Goal: Task Accomplishment & Management: Complete application form

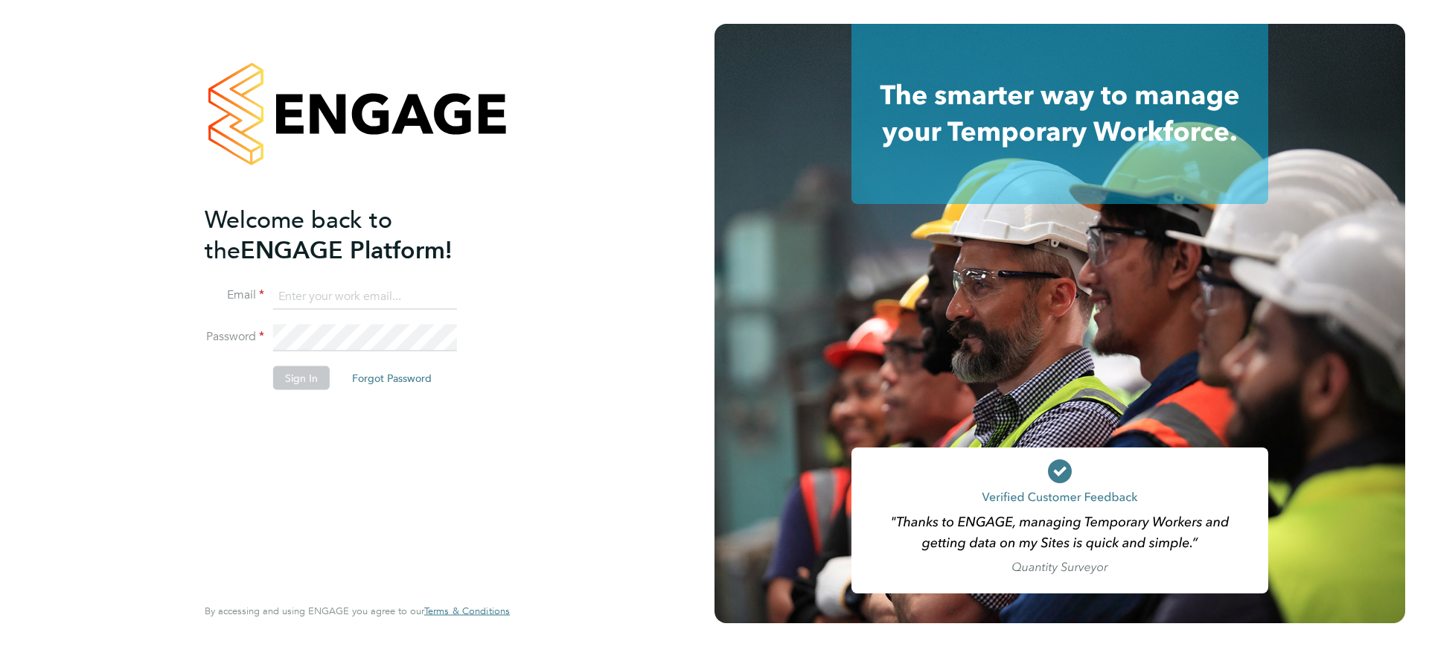
click at [304, 307] on input at bounding box center [365, 296] width 184 height 27
type input "[EMAIL_ADDRESS][DOMAIN_NAME]"
click at [320, 377] on button "Sign In" at bounding box center [301, 377] width 57 height 24
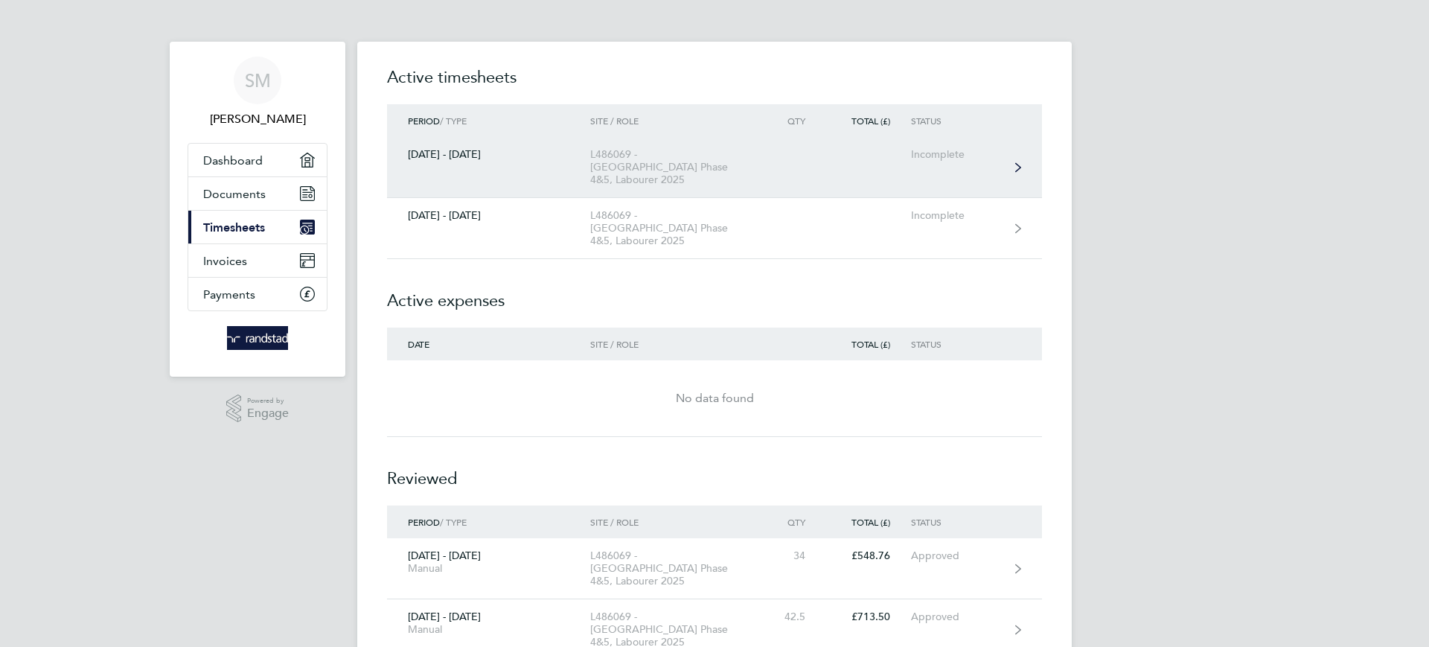
click at [442, 173] on link "[DATE] - [DATE] L486069 - [GEOGRAPHIC_DATA] Phase 4&5, Labourer 2025 Incomplete" at bounding box center [714, 167] width 655 height 61
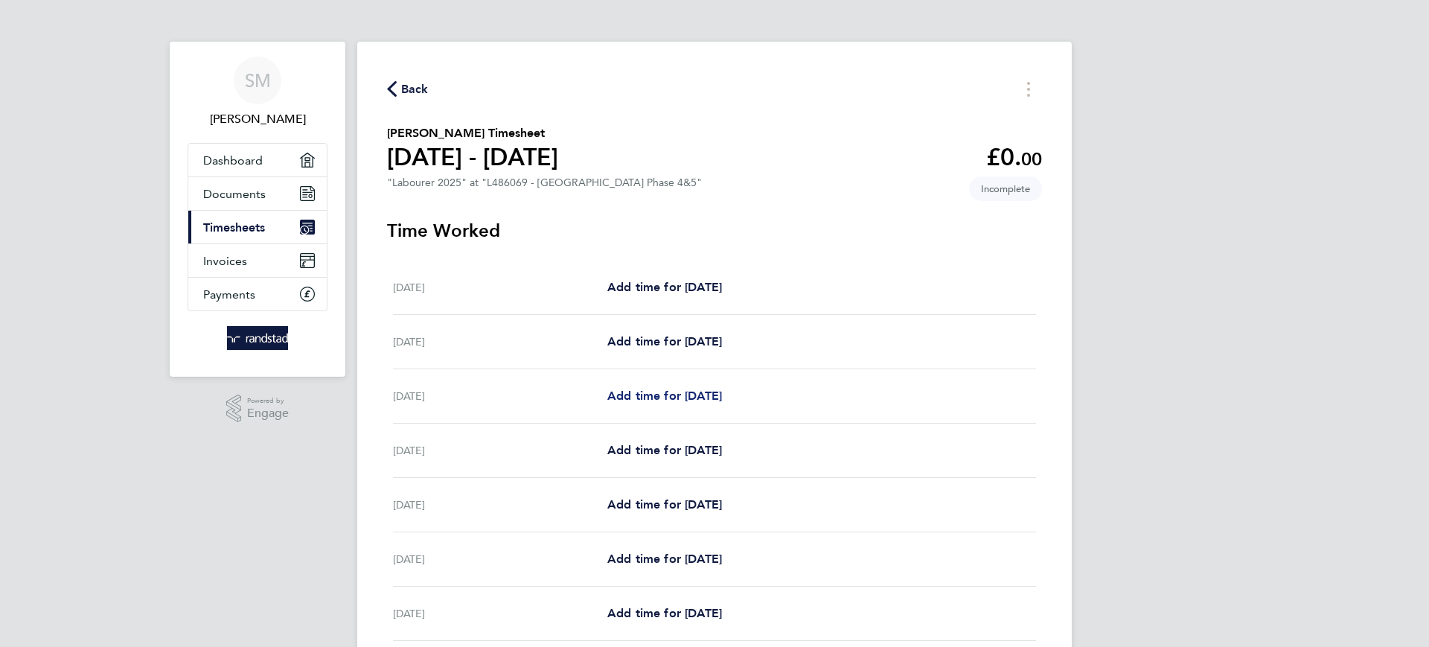
click at [642, 396] on span "Add time for Mon 15 Sep" at bounding box center [664, 395] width 115 height 14
select select "60"
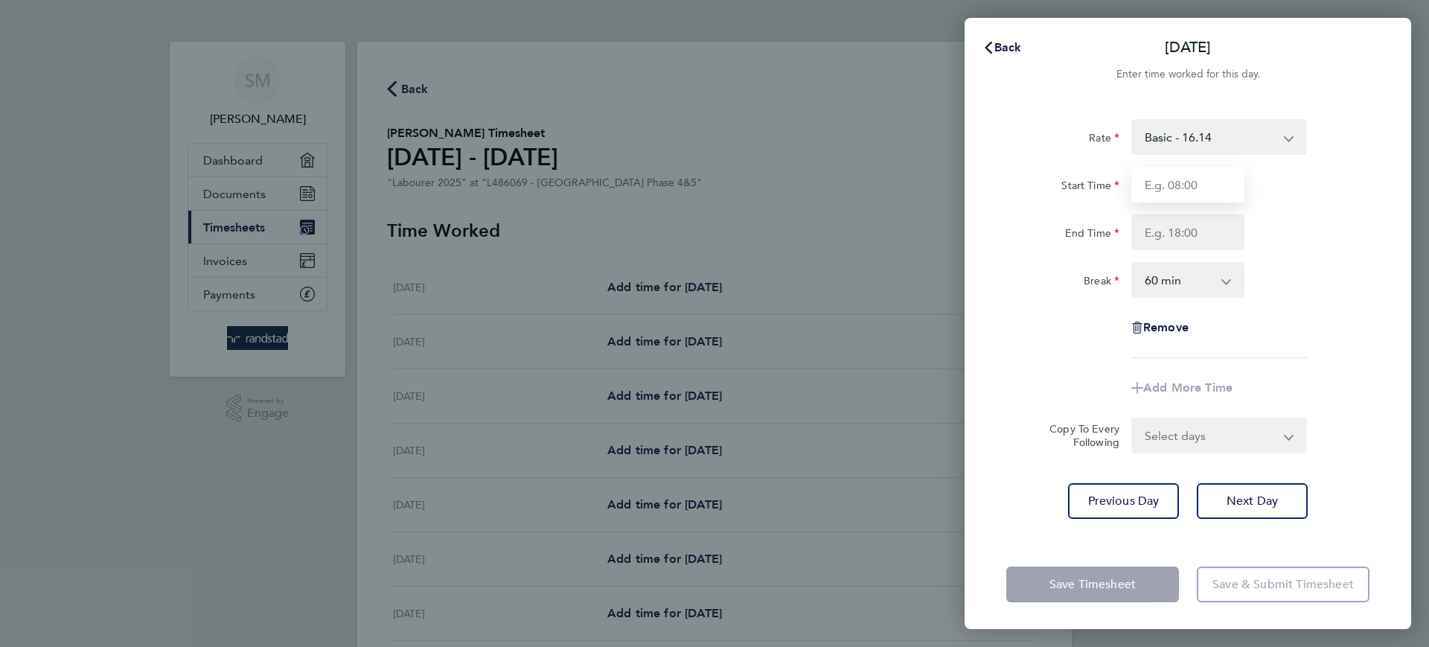
click at [1171, 184] on input "Start Time" at bounding box center [1187, 185] width 113 height 36
type input "07:30"
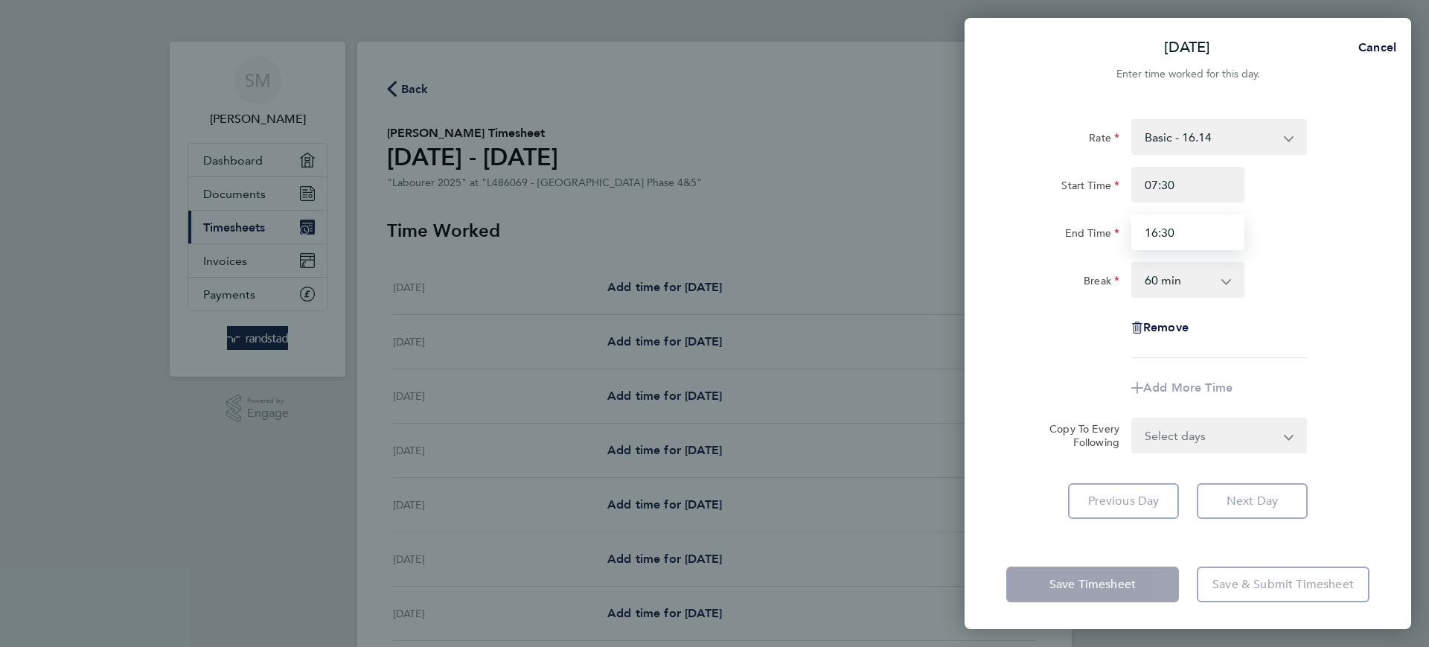
type input "16:30"
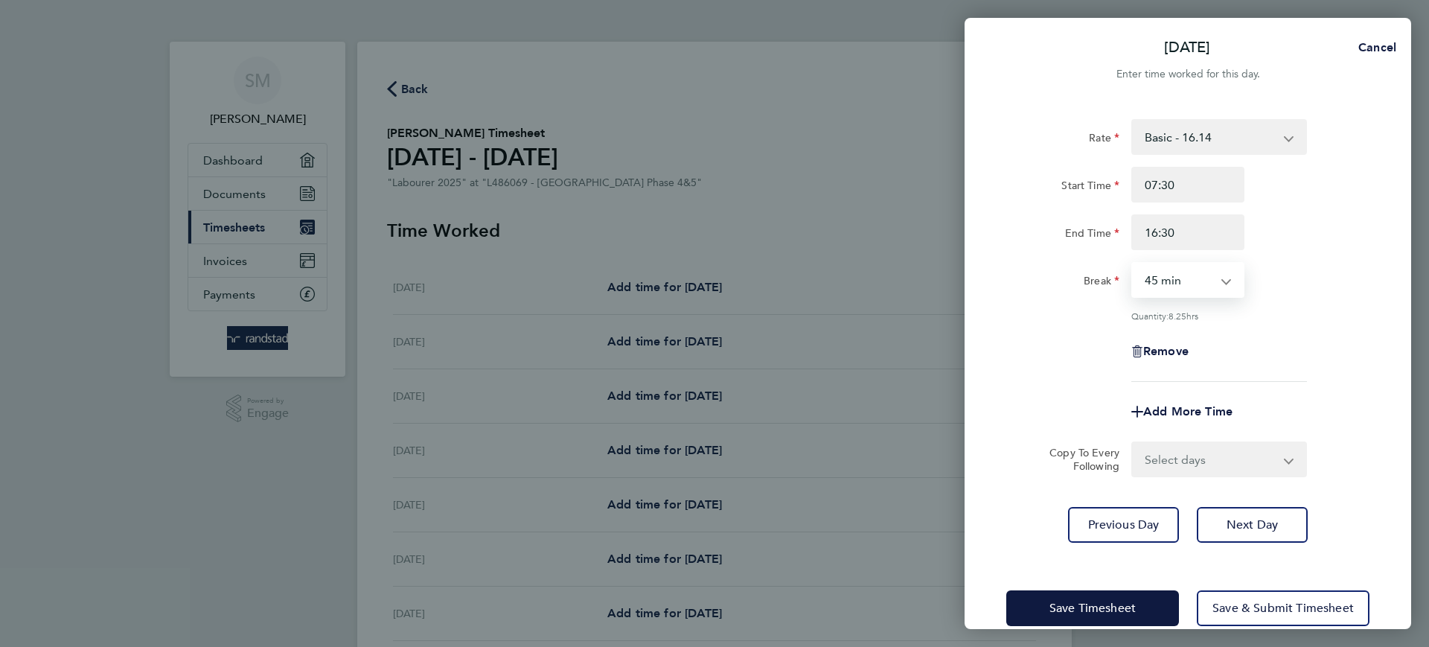
select select "30"
click at [1200, 444] on select "Select days Day Tuesday Wednesday Thursday Friday" at bounding box center [1211, 459] width 156 height 33
select select "TUE"
click at [1133, 443] on select "Select days Day Tuesday Wednesday Thursday Friday" at bounding box center [1211, 459] width 156 height 33
select select "2025-09-19"
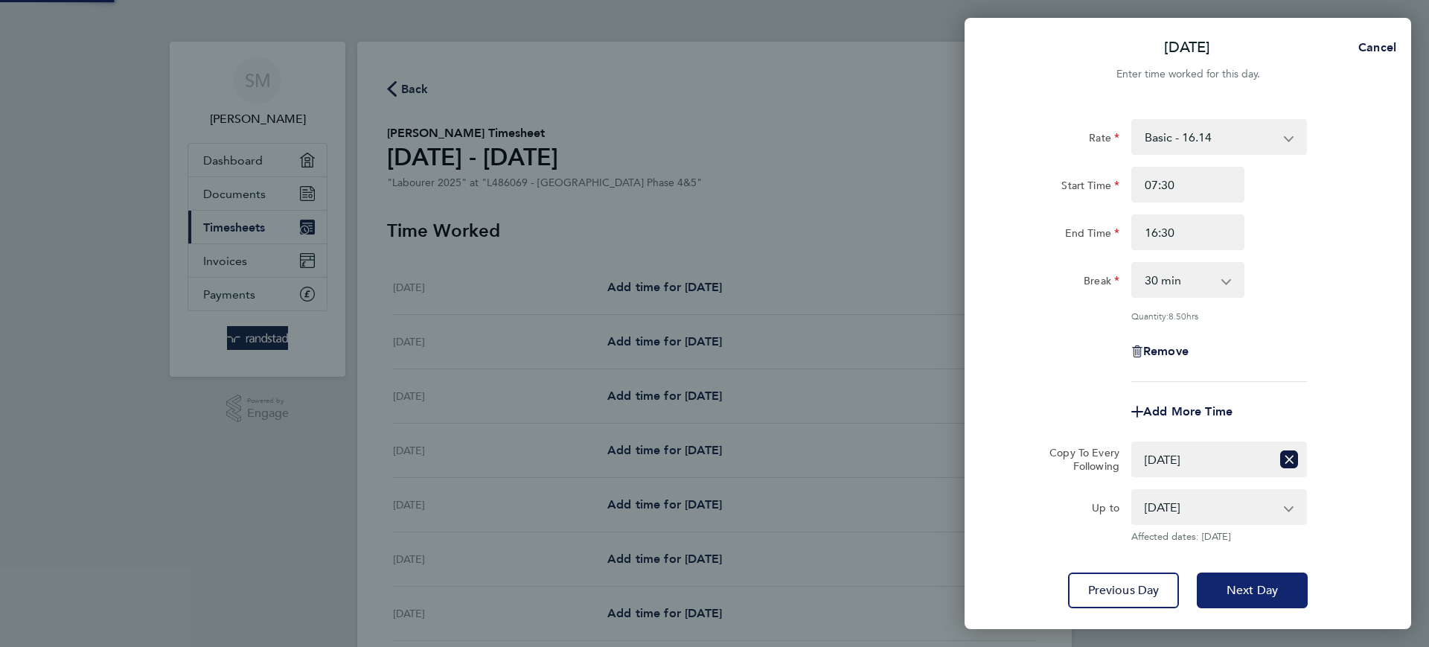
click at [1253, 586] on span "Next Day" at bounding box center [1251, 590] width 51 height 15
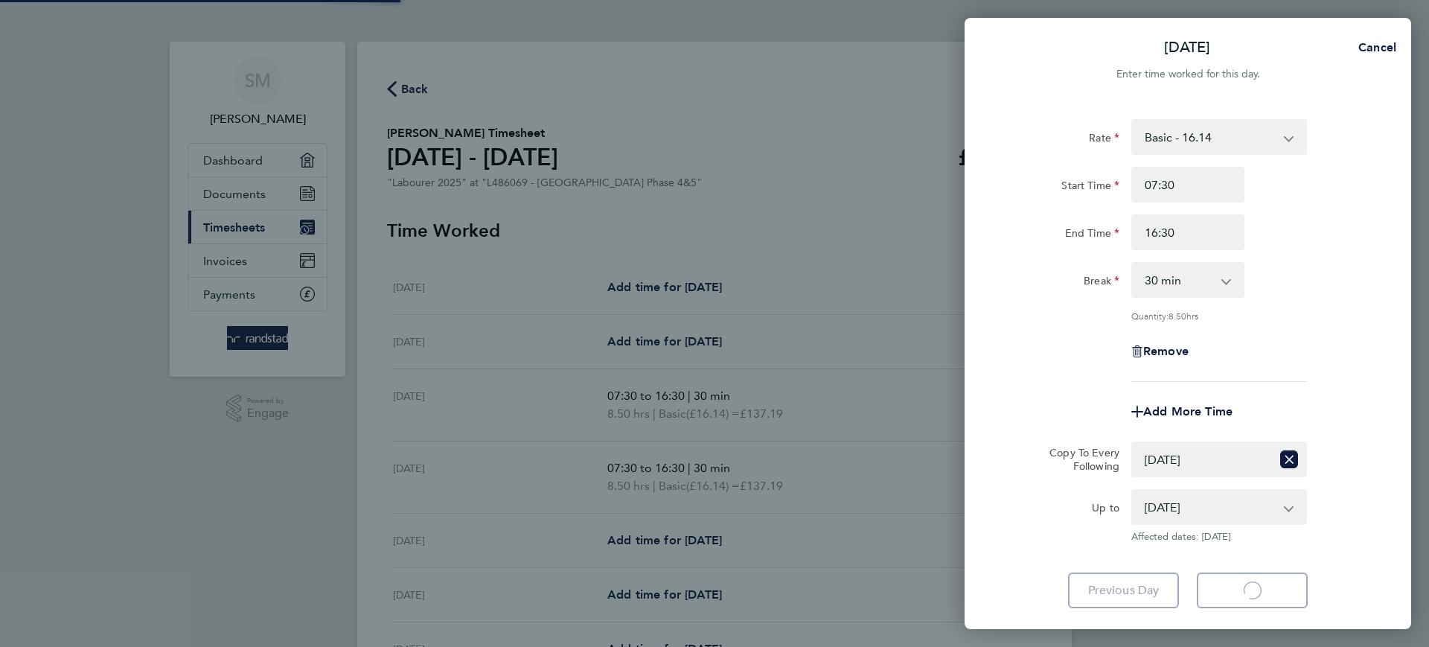
select select "30"
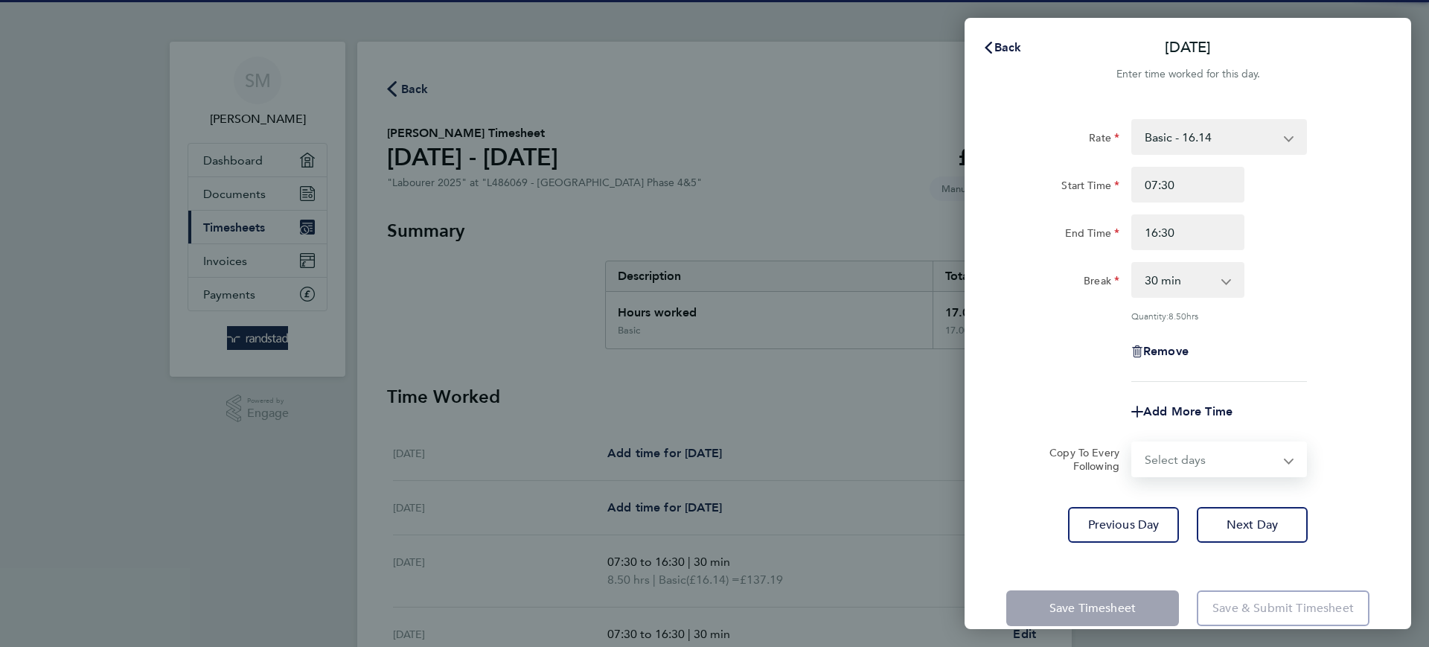
click at [1186, 457] on select "Select days Day Wednesday Thursday Friday" at bounding box center [1211, 459] width 156 height 33
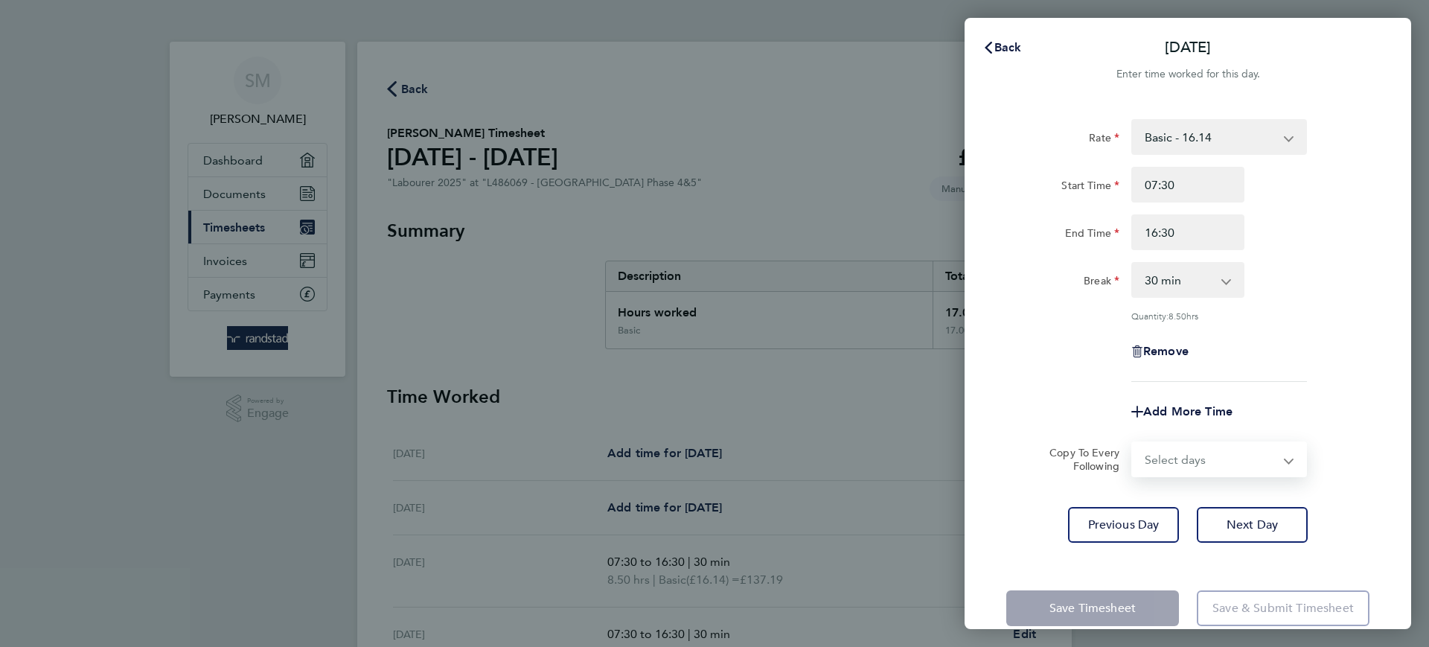
select select "WED"
click at [1133, 443] on select "Select days Day Wednesday Thursday Friday" at bounding box center [1211, 459] width 156 height 33
select select "2025-09-19"
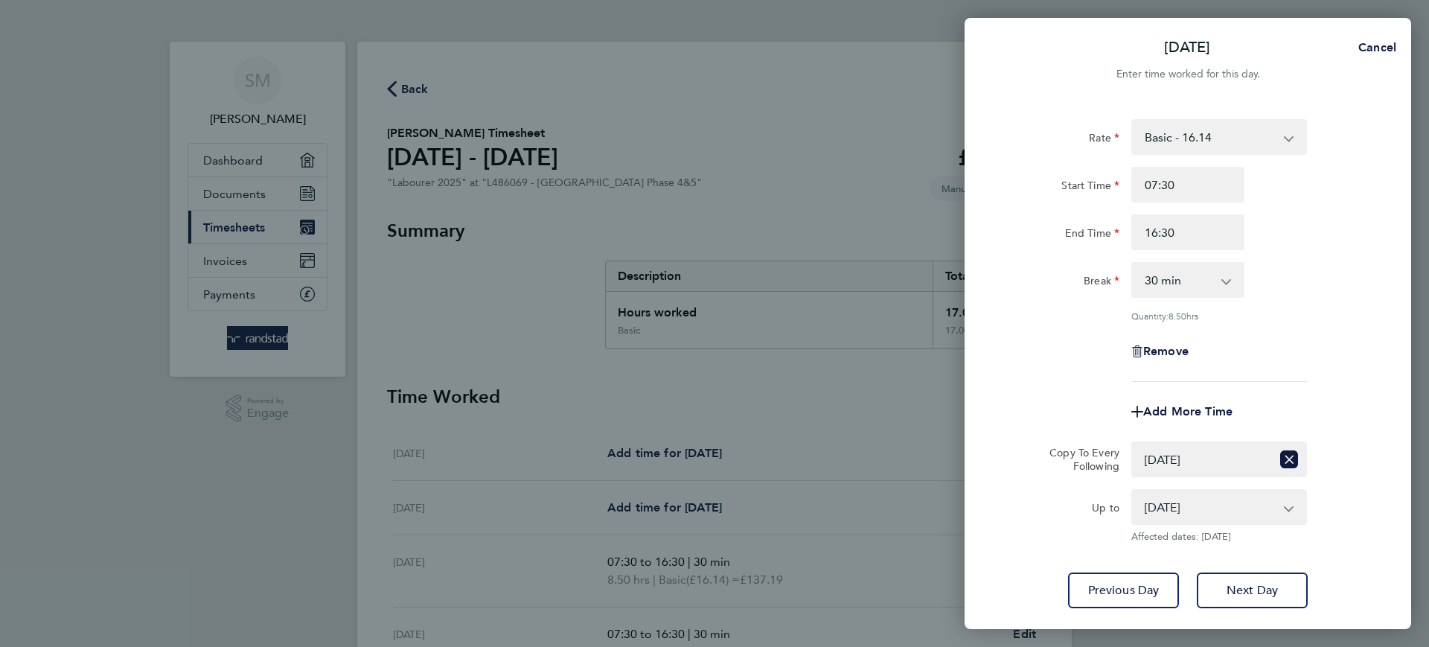
click at [1274, 607] on div "Rate Basic - 16.14 Overtime 1 - 24.01 Overtime 2 - 32.00 Start Time 07:30 End T…" at bounding box center [1188, 363] width 447 height 525
click at [1273, 593] on span "Next Day" at bounding box center [1251, 590] width 51 height 15
select select "0: null"
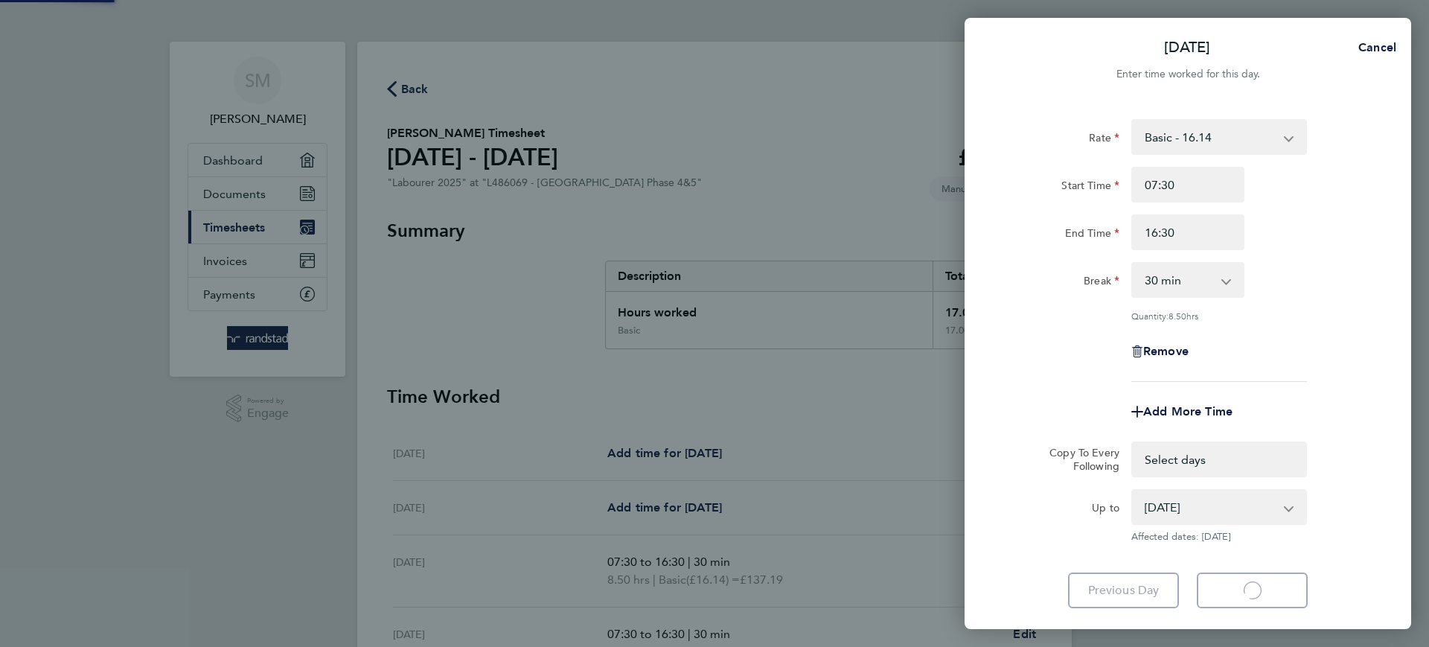
select select "30"
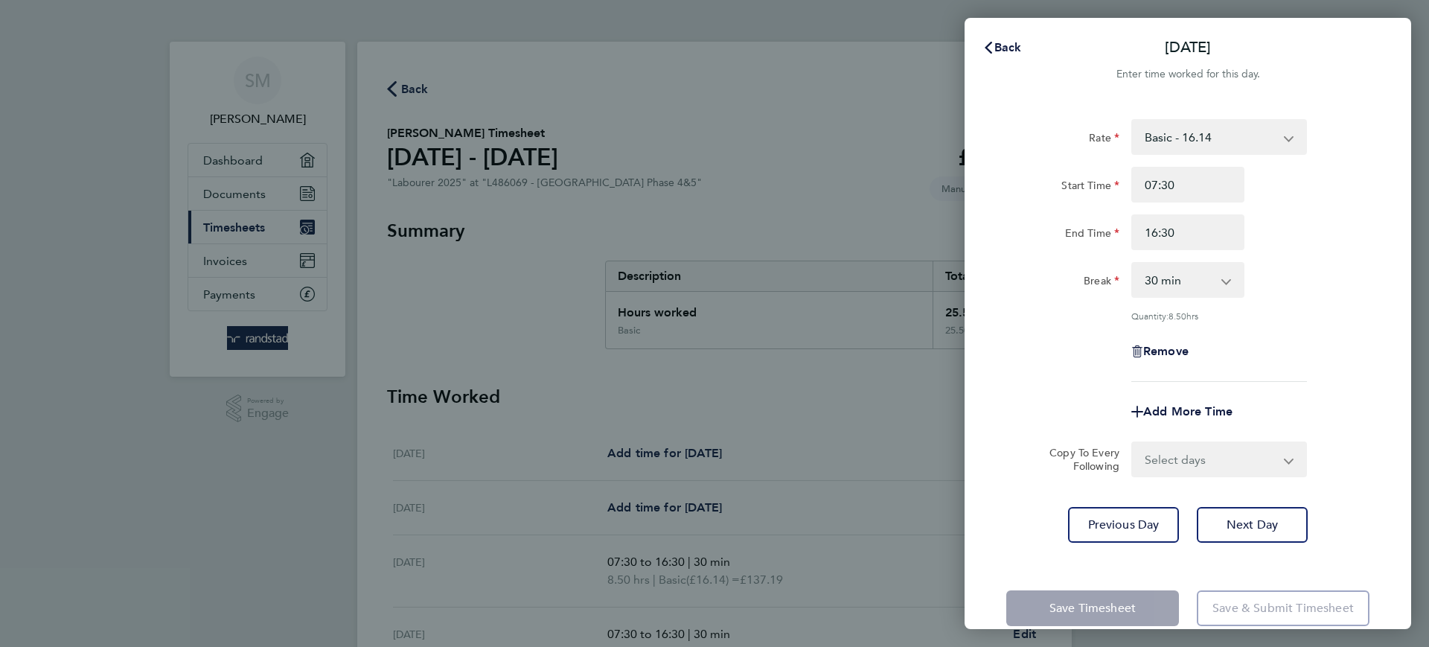
click at [1005, 31] on div "Back Wed 17 Sep" at bounding box center [1188, 48] width 447 height 36
click at [1009, 48] on span "Back" at bounding box center [1008, 47] width 28 height 14
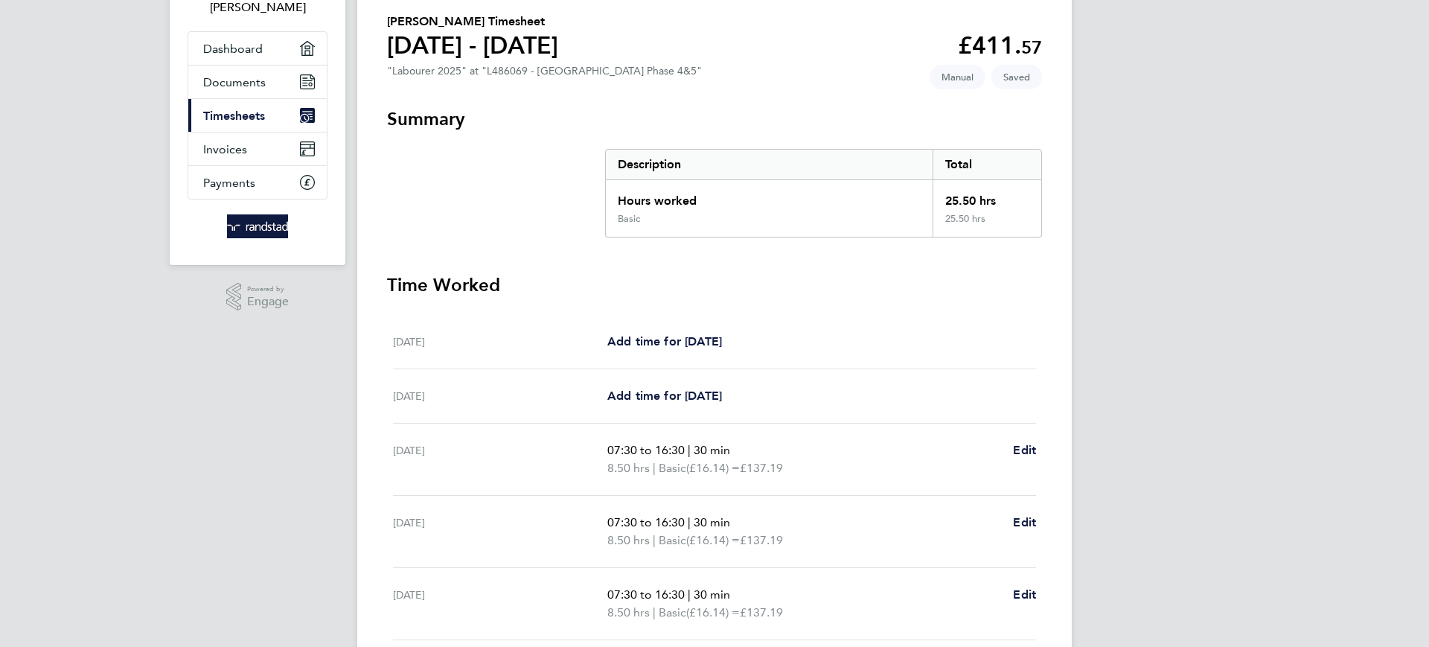
scroll to position [345, 0]
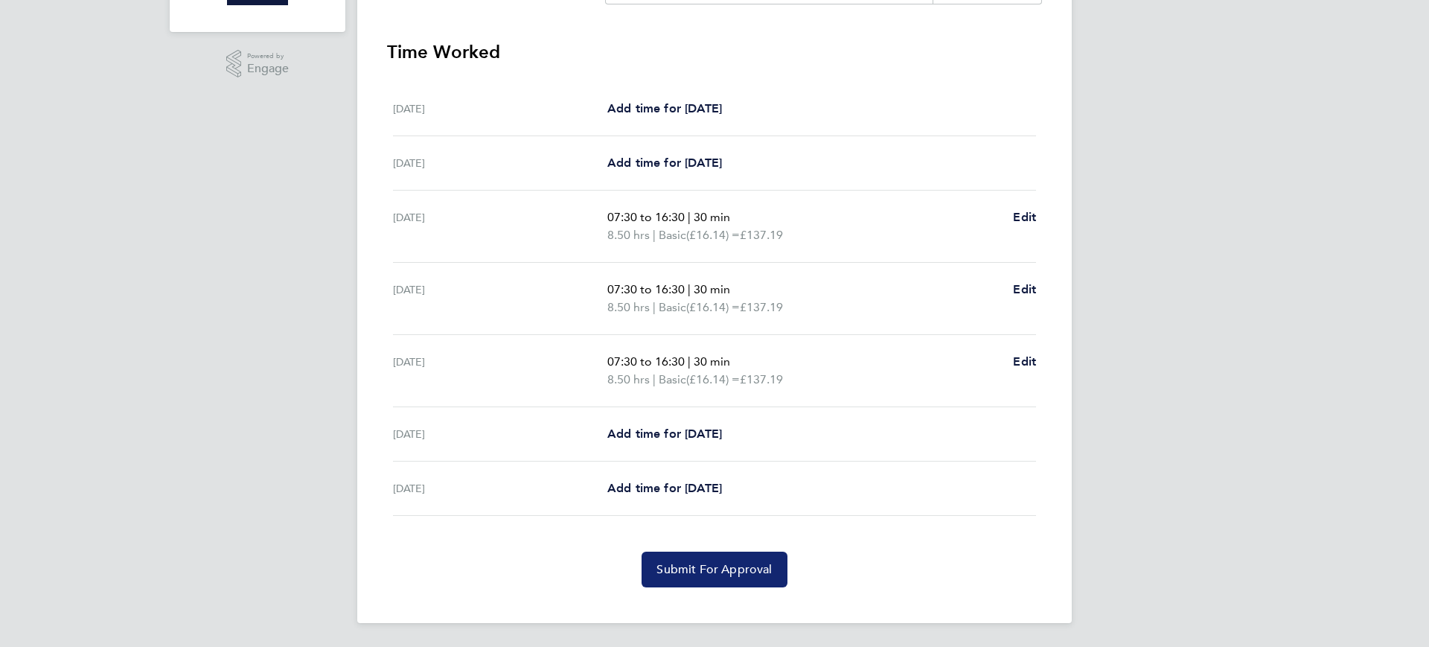
click at [755, 572] on span "Submit For Approval" at bounding box center [713, 569] width 115 height 15
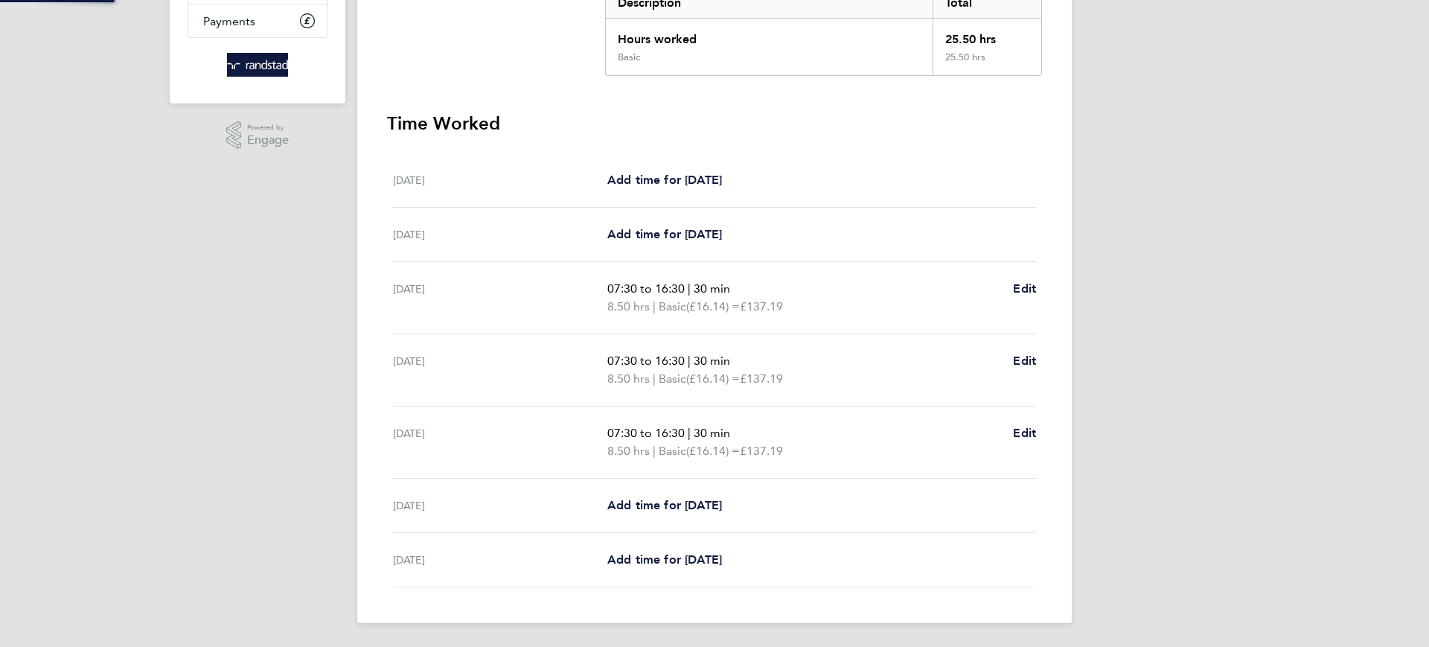
scroll to position [273, 0]
